Goal: Task Accomplishment & Management: Manage account settings

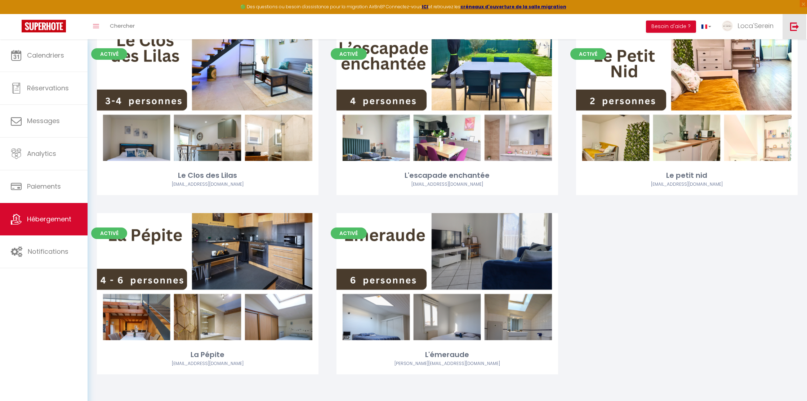
click at [794, 24] on img at bounding box center [794, 26] width 9 height 9
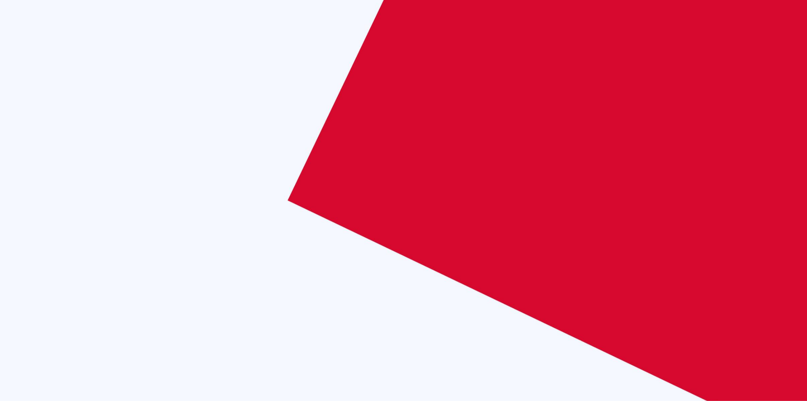
scroll to position [401, 0]
checkbox input "true"
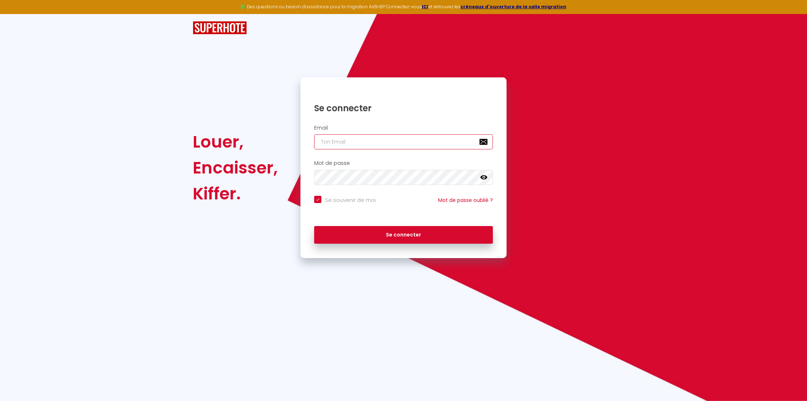
click at [384, 145] on input "email" at bounding box center [403, 141] width 179 height 15
paste input "[EMAIL_ADDRESS][DOMAIN_NAME]"
type input "[EMAIL_ADDRESS][DOMAIN_NAME]"
checkbox input "true"
type input "[EMAIL_ADDRESS][DOMAIN_NAME]"
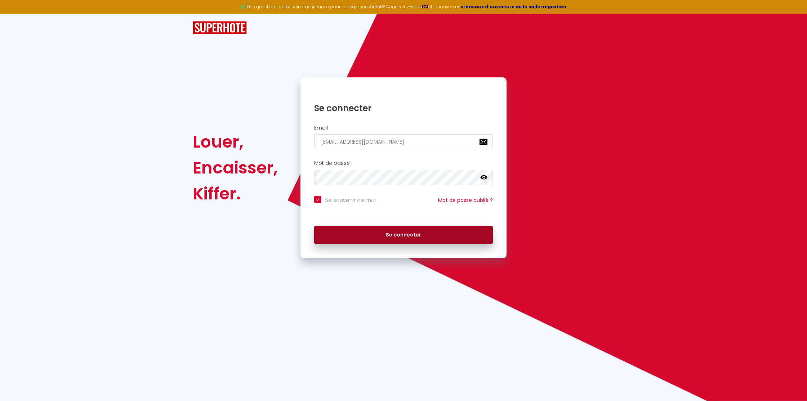
click at [392, 235] on button "Se connecter" at bounding box center [403, 235] width 179 height 18
checkbox input "true"
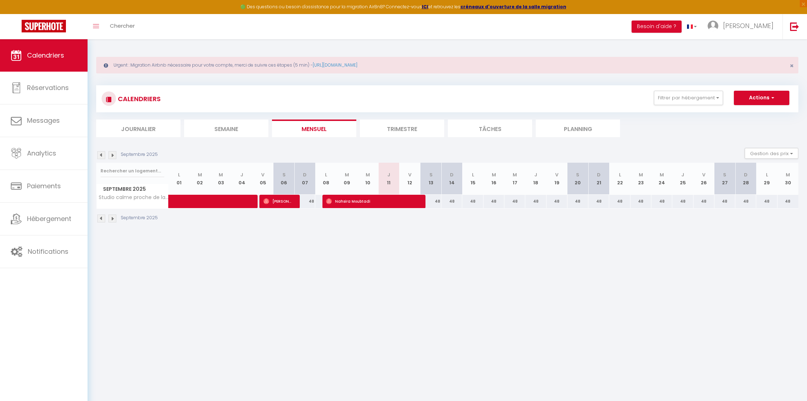
click at [749, 24] on span "[PERSON_NAME]" at bounding box center [748, 25] width 50 height 9
click at [751, 48] on link "Paramètres" at bounding box center [753, 50] width 53 height 12
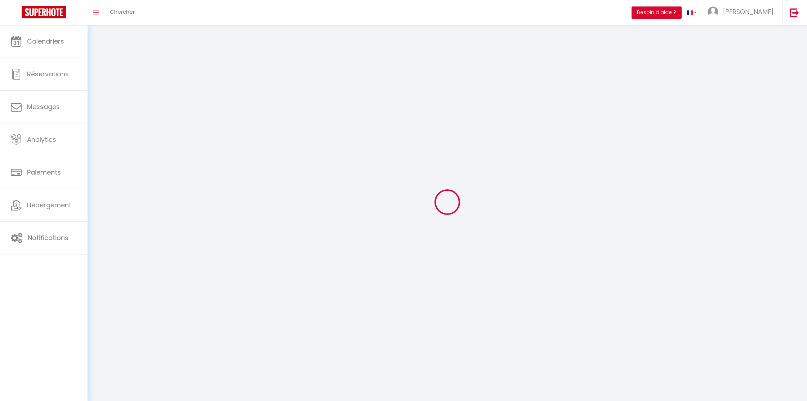
type input "[PERSON_NAME]"
type input "EBREUIL"
type input "0622401456"
type input "[STREET_ADDRESS][PERSON_NAME]"
type input "80000"
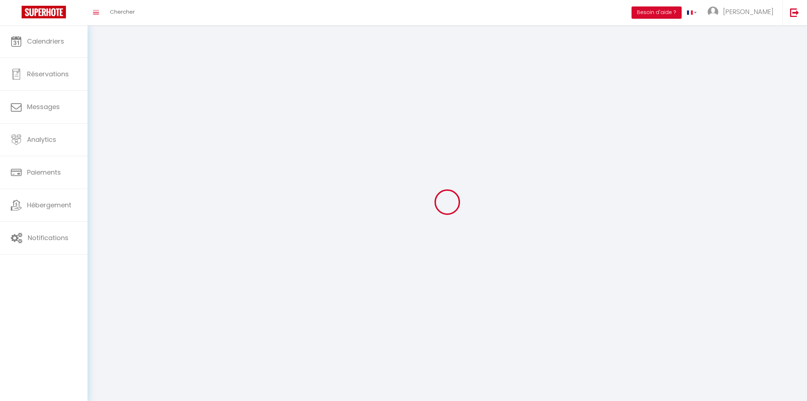
type input "[GEOGRAPHIC_DATA]"
type input "qZHPfLUdmkHmSIWNEd8vsRjv6"
type input "LcaVujfqEVw1G4NRlXjHuO9Pv"
type input "qZHPfLUdmkHmSIWNEd8vsRjv6"
type input "LcaVujfqEVw1G4NRlXjHuO9Pv"
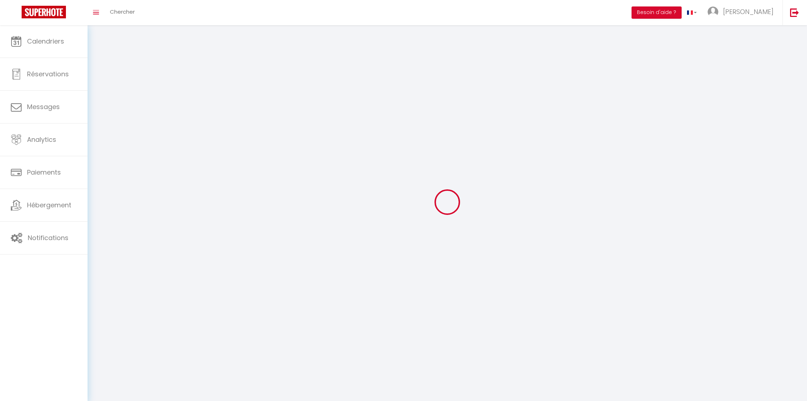
type input "[URL][DOMAIN_NAME]"
select select "28"
select select "fr"
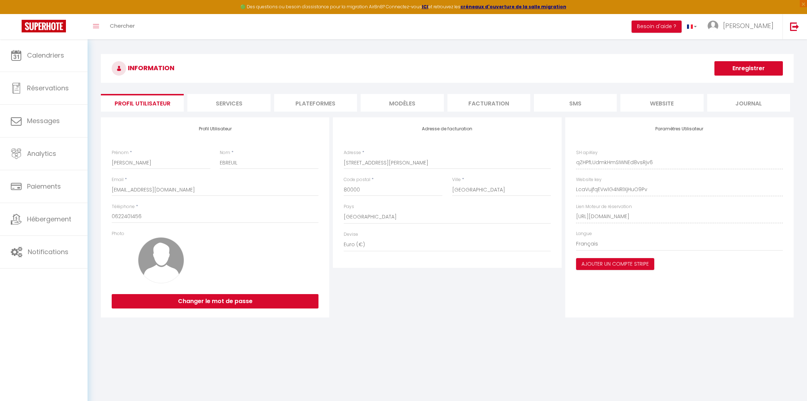
click at [324, 103] on li "Plateformes" at bounding box center [315, 103] width 83 height 18
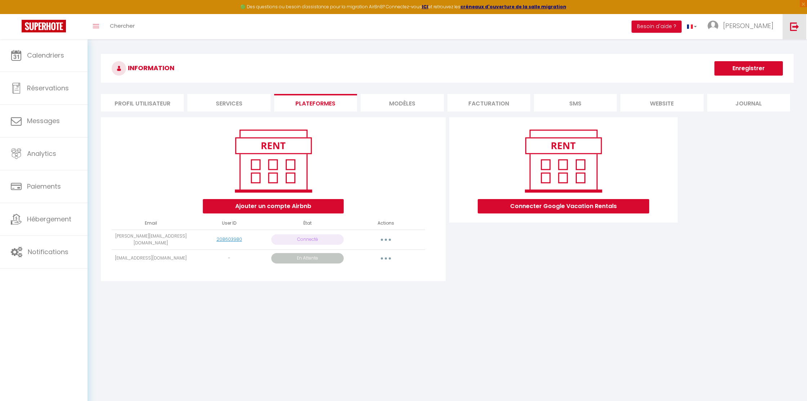
click at [793, 24] on img at bounding box center [794, 26] width 9 height 9
